Goal: Task Accomplishment & Management: Use online tool/utility

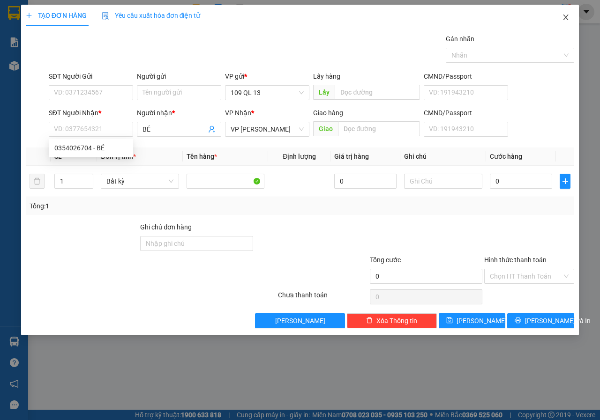
drag, startPoint x: 556, startPoint y: 19, endPoint x: 567, endPoint y: 19, distance: 10.3
click at [558, 19] on span "Close" at bounding box center [565, 18] width 26 height 26
click at [571, 17] on div "1" at bounding box center [565, 12] width 16 height 16
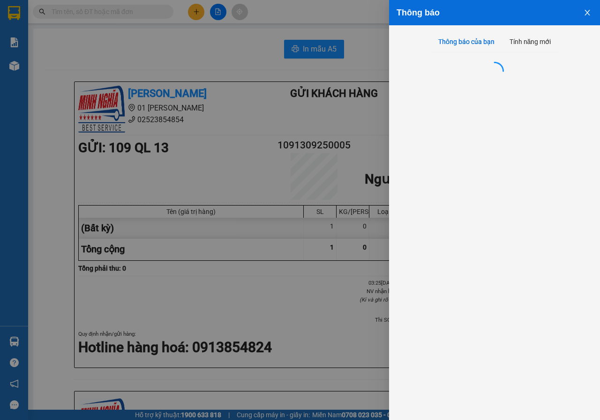
click at [564, 20] on div "Thông báo" at bounding box center [494, 12] width 211 height 25
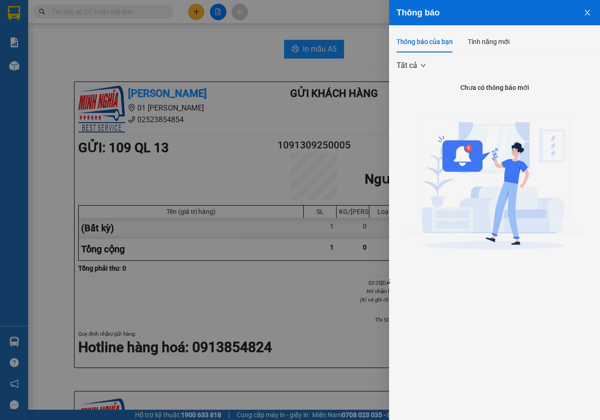
click at [186, 66] on div at bounding box center [300, 210] width 600 height 420
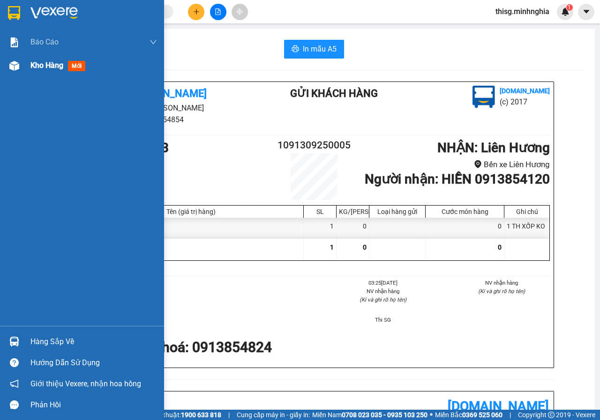
click at [22, 71] on div at bounding box center [14, 66] width 16 height 16
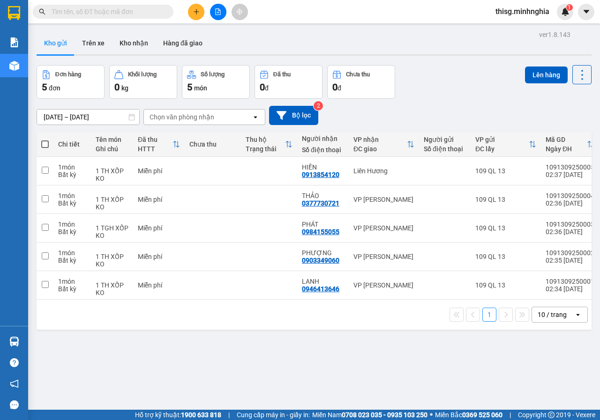
click at [44, 143] on span at bounding box center [44, 144] width 7 height 7
click at [45, 140] on input "checkbox" at bounding box center [45, 140] width 0 height 0
checkbox input "true"
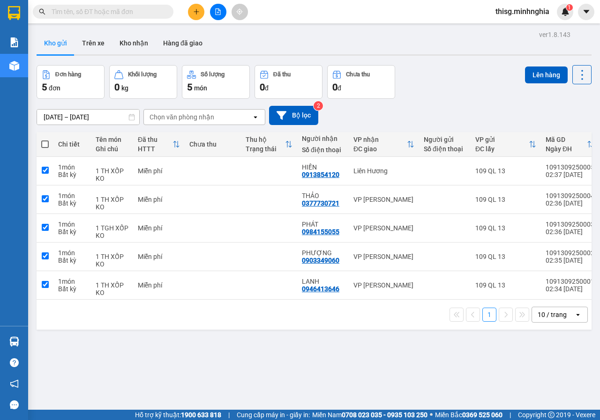
checkbox input "true"
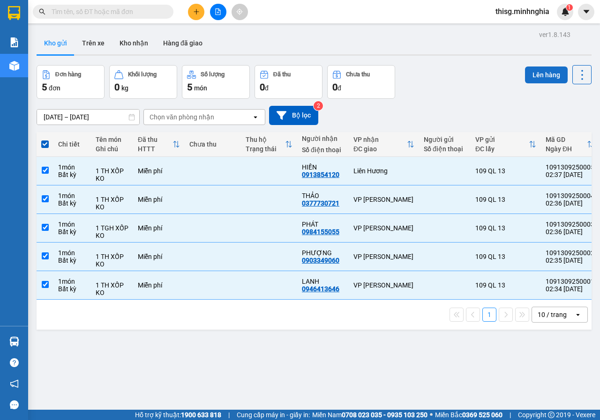
click at [555, 71] on button "Lên hàng" at bounding box center [546, 75] width 43 height 17
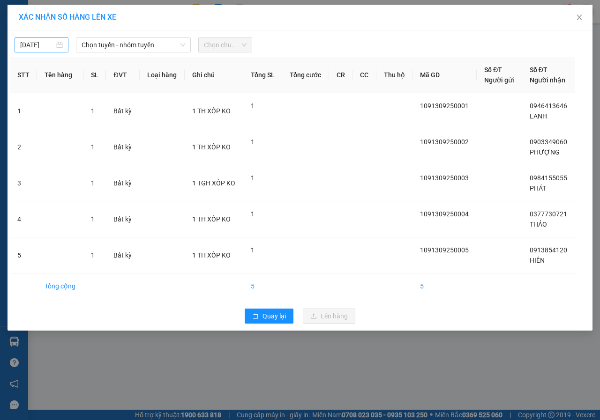
click at [34, 45] on input "[DATE]" at bounding box center [37, 45] width 34 height 10
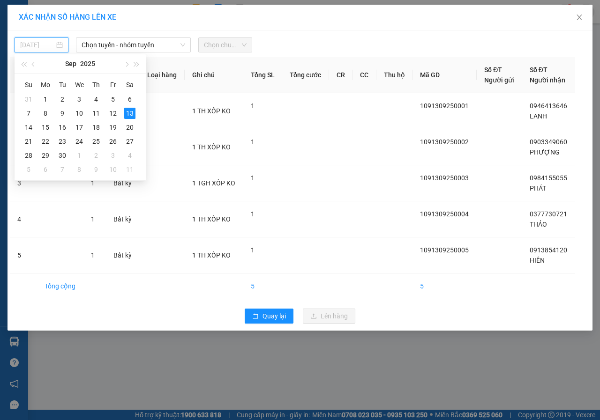
type input "[DATE]"
click at [125, 45] on span "Chọn tuyến - nhóm tuyến" at bounding box center [134, 45] width 104 height 14
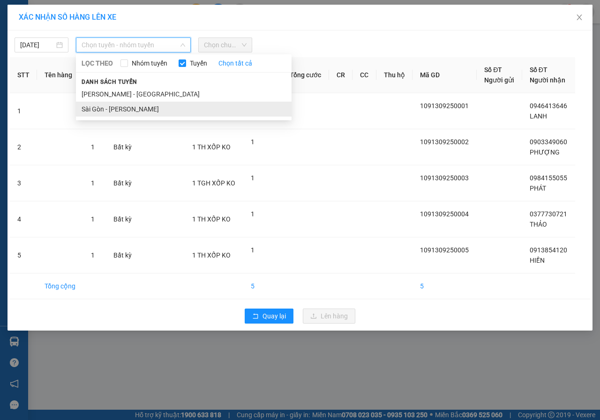
click at [86, 109] on li "Sài Gòn - [PERSON_NAME]" at bounding box center [184, 109] width 216 height 15
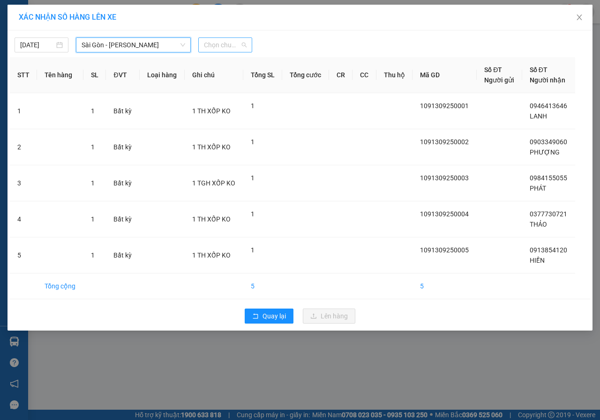
click at [227, 44] on span "Chọn chuyến" at bounding box center [225, 45] width 43 height 14
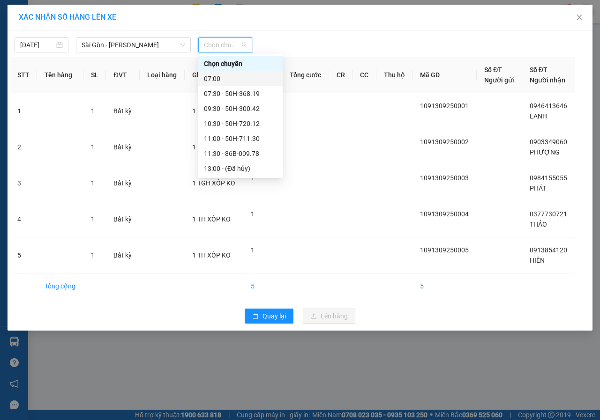
click at [219, 79] on div "07:00" at bounding box center [240, 79] width 73 height 10
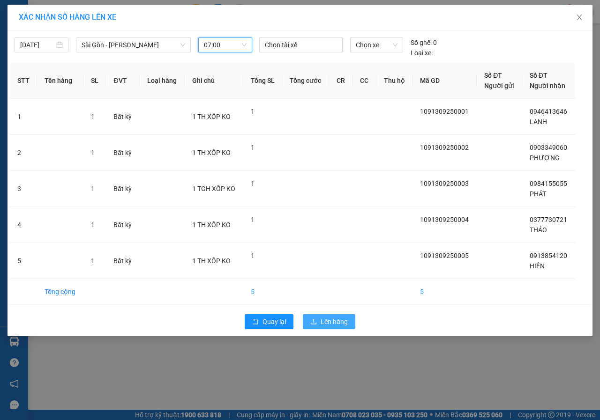
click at [332, 324] on span "Lên hàng" at bounding box center [334, 322] width 27 height 10
